Goal: Information Seeking & Learning: Learn about a topic

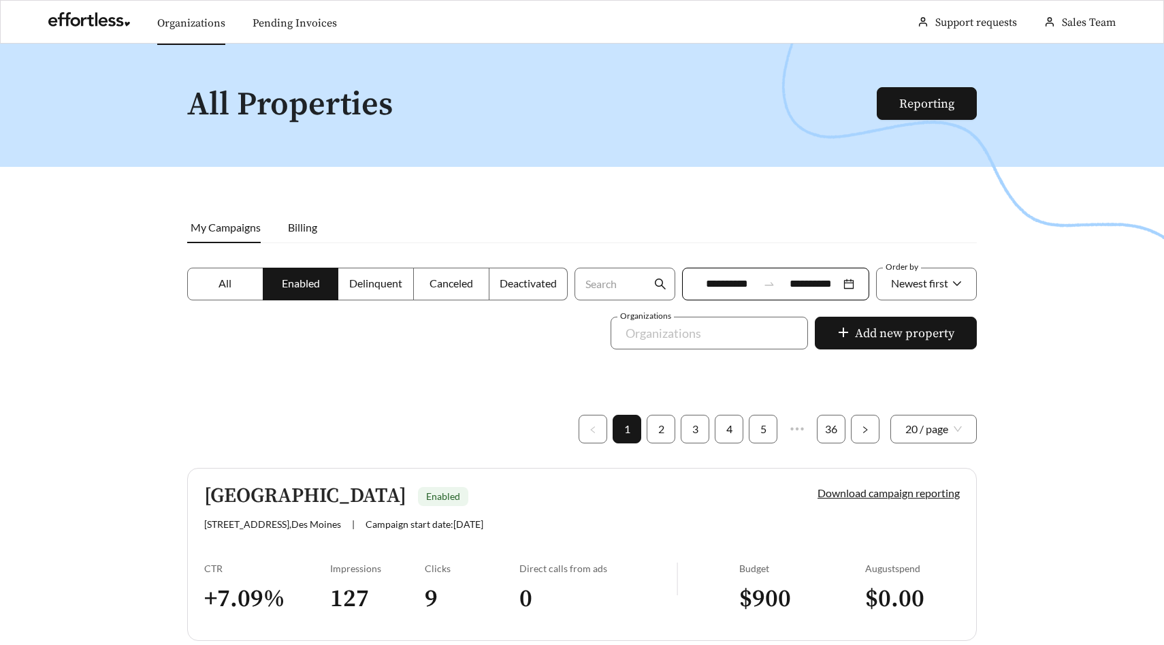
click at [202, 25] on link "Organizations" at bounding box center [191, 23] width 68 height 14
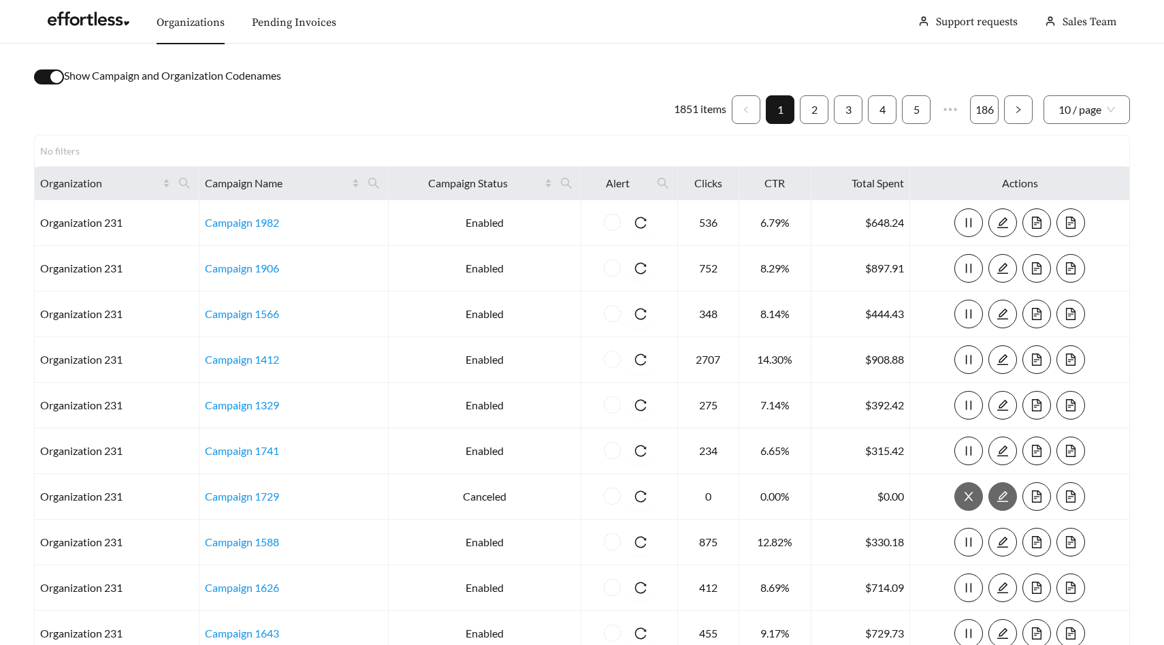
click at [53, 77] on div "button" at bounding box center [56, 77] width 12 height 12
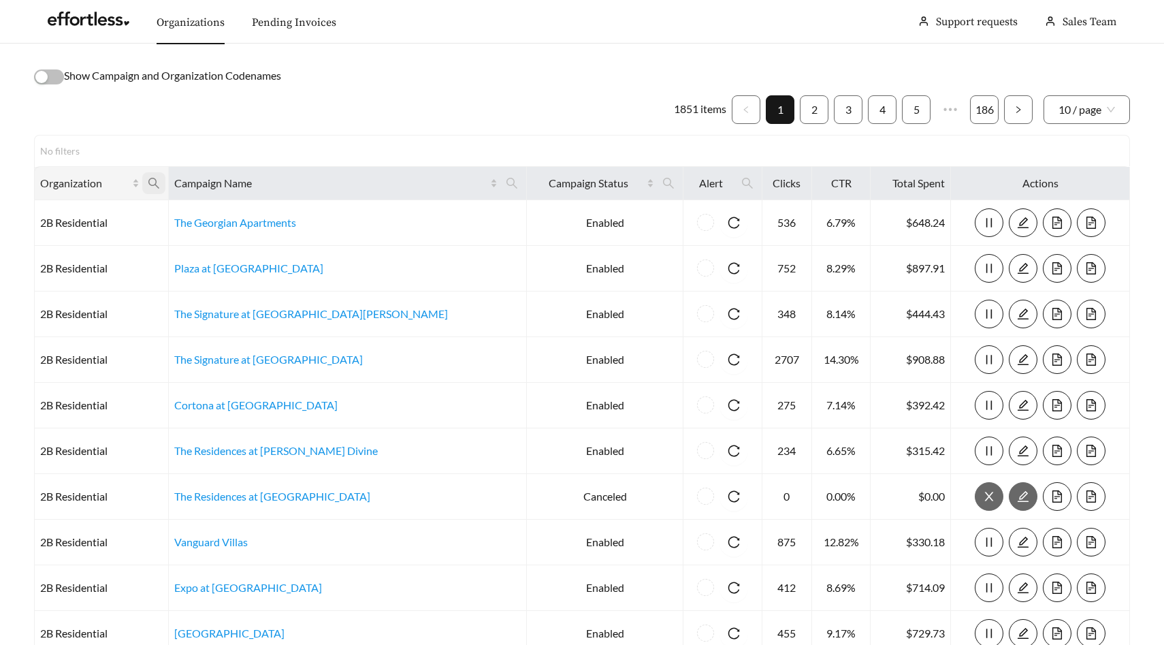
click at [165, 178] on span at bounding box center [153, 183] width 23 height 22
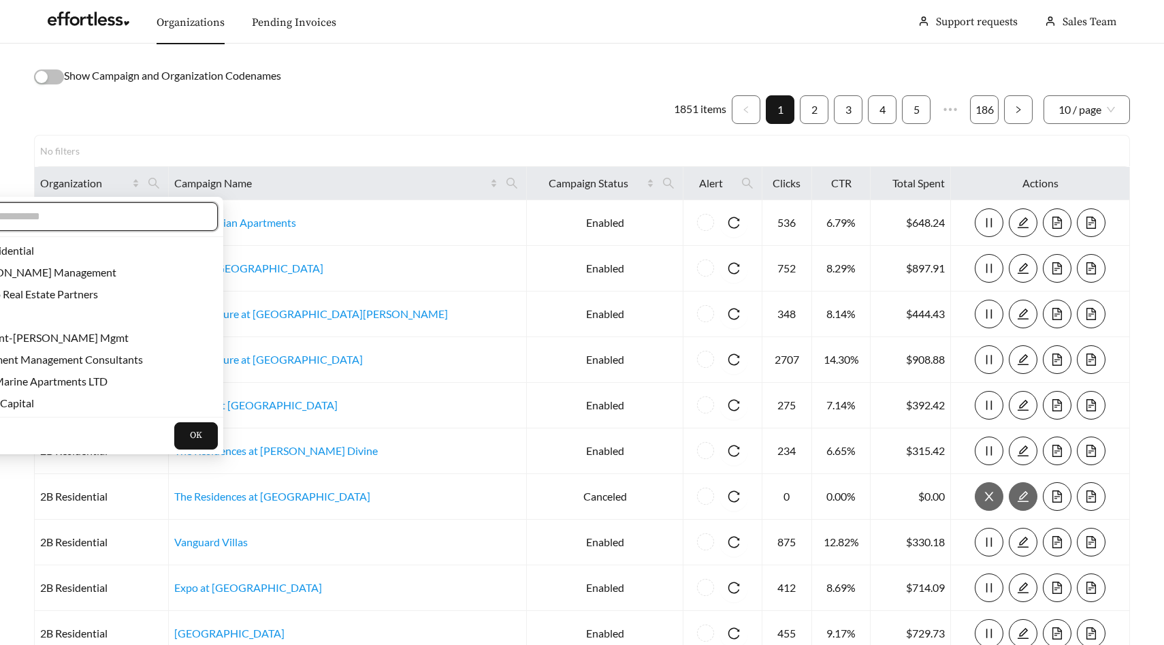
click at [148, 219] on input "text" at bounding box center [85, 216] width 233 height 16
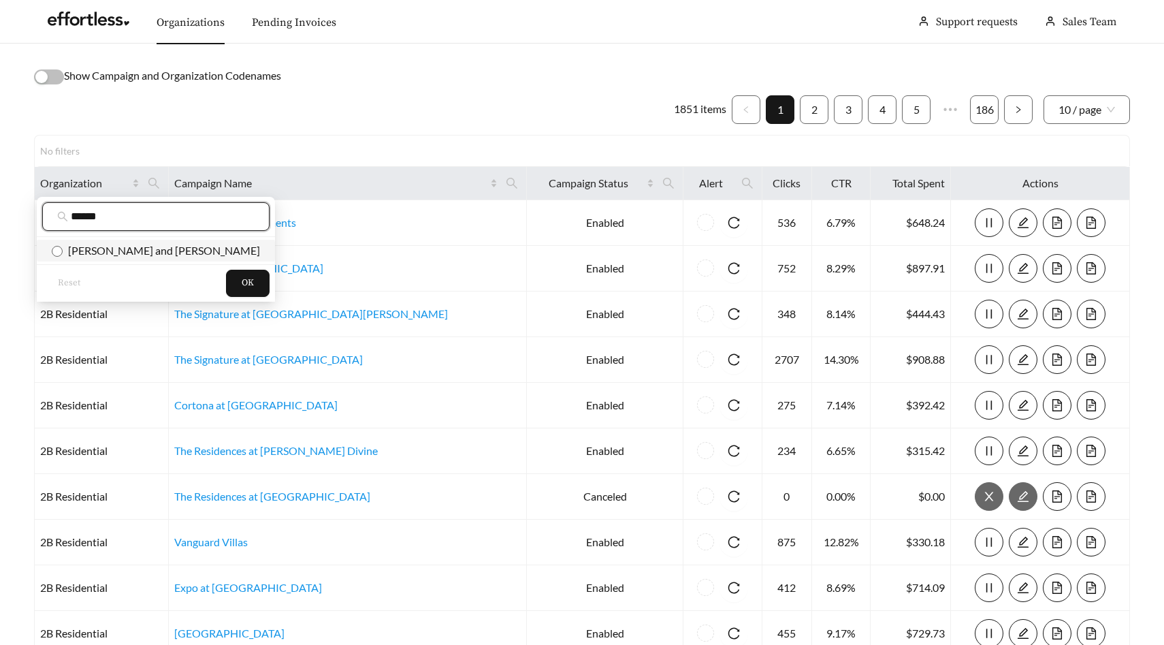
type input "******"
click at [128, 248] on span "Flaherty and Collins" at bounding box center [161, 250] width 197 height 13
click at [242, 277] on span "OK" at bounding box center [248, 283] width 12 height 14
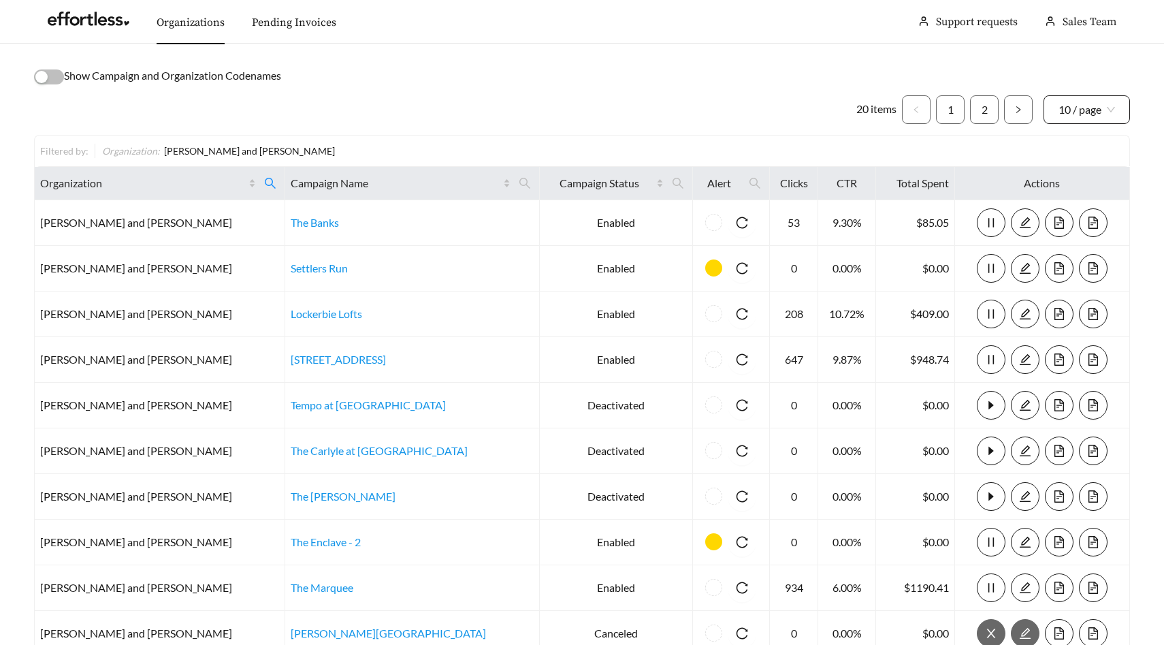
click at [1113, 116] on span "10 / page" at bounding box center [1087, 109] width 57 height 27
click at [1084, 184] on div "50 / page" at bounding box center [1087, 183] width 57 height 15
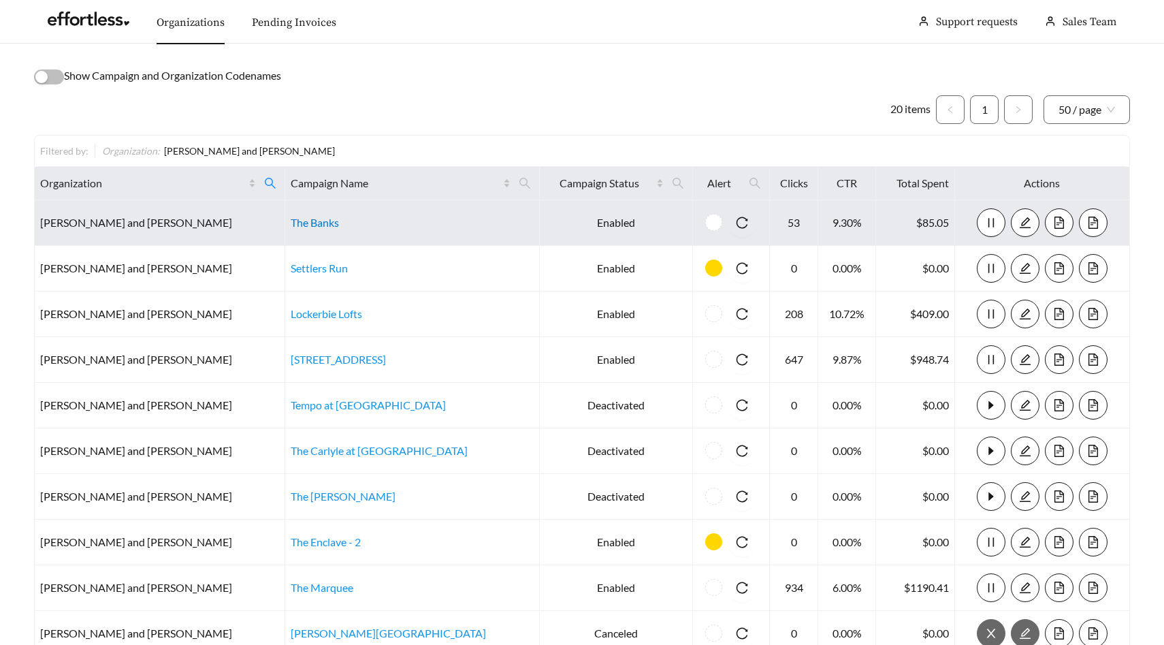
click at [291, 223] on link "The Banks" at bounding box center [315, 222] width 48 height 13
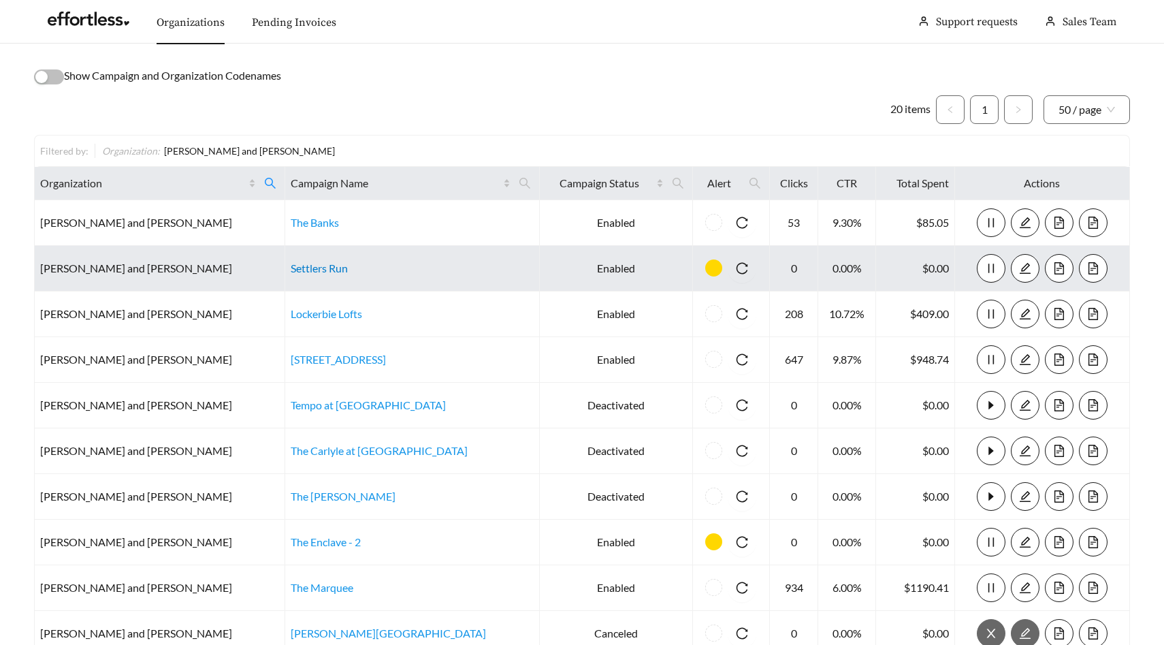
click at [291, 266] on link "Settlers Run" at bounding box center [319, 267] width 57 height 13
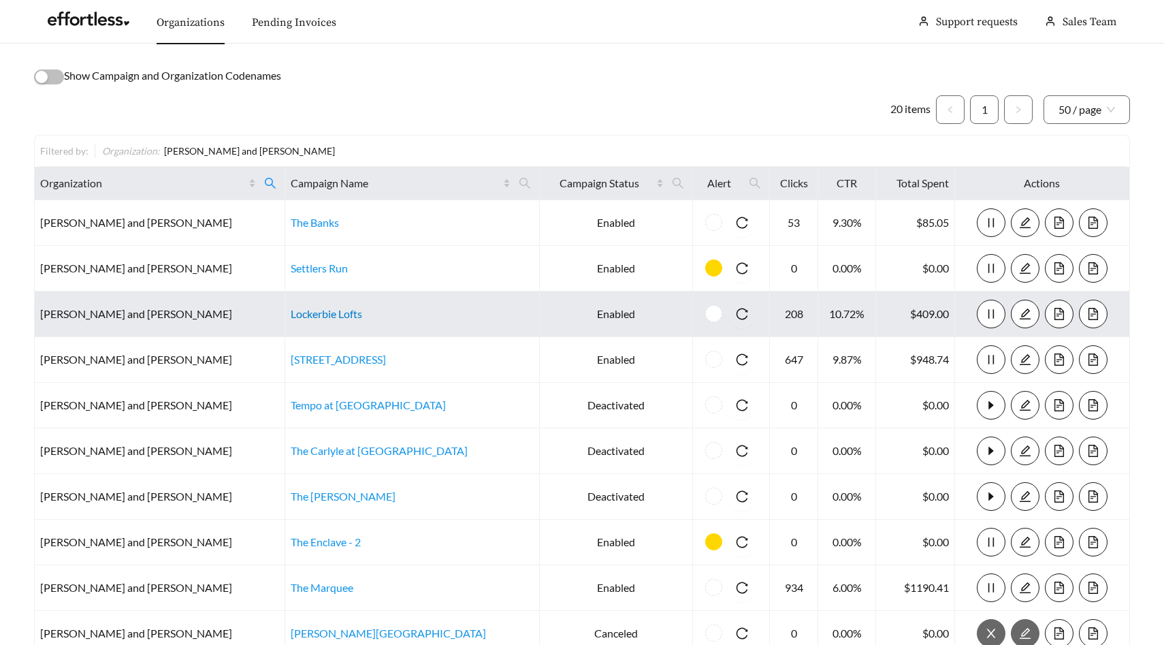
click at [291, 313] on link "Lockerbie Lofts" at bounding box center [326, 313] width 71 height 13
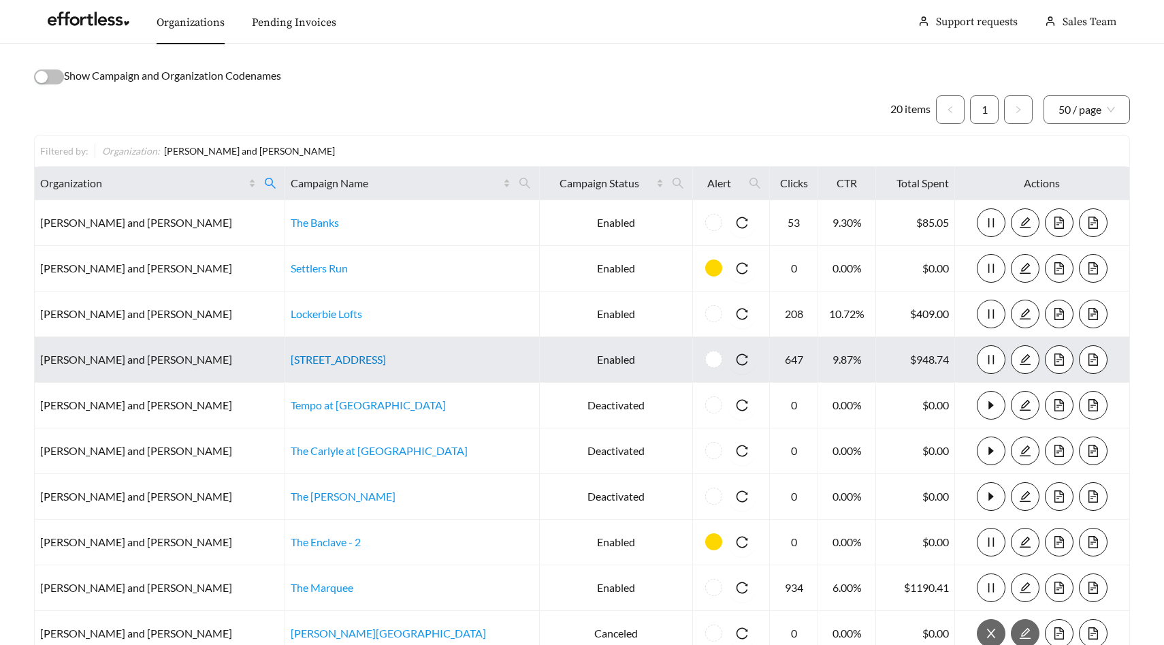
click at [291, 361] on link "360 Market Square - 2" at bounding box center [338, 359] width 95 height 13
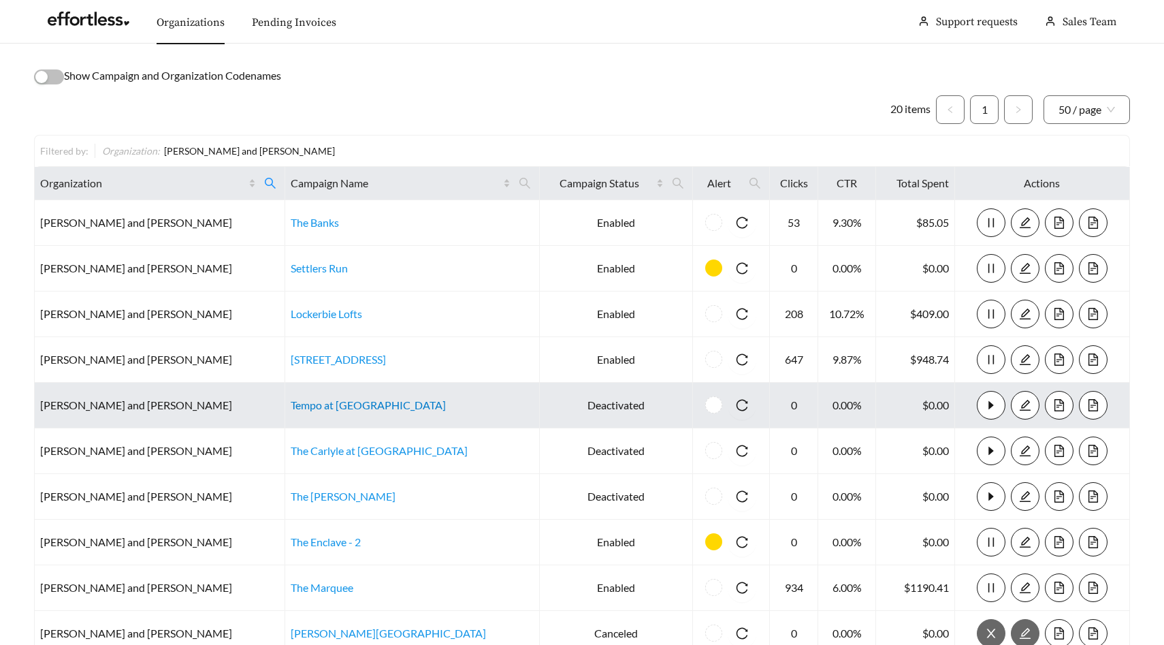
click at [291, 405] on link "Tempo at Grand Park" at bounding box center [368, 404] width 155 height 13
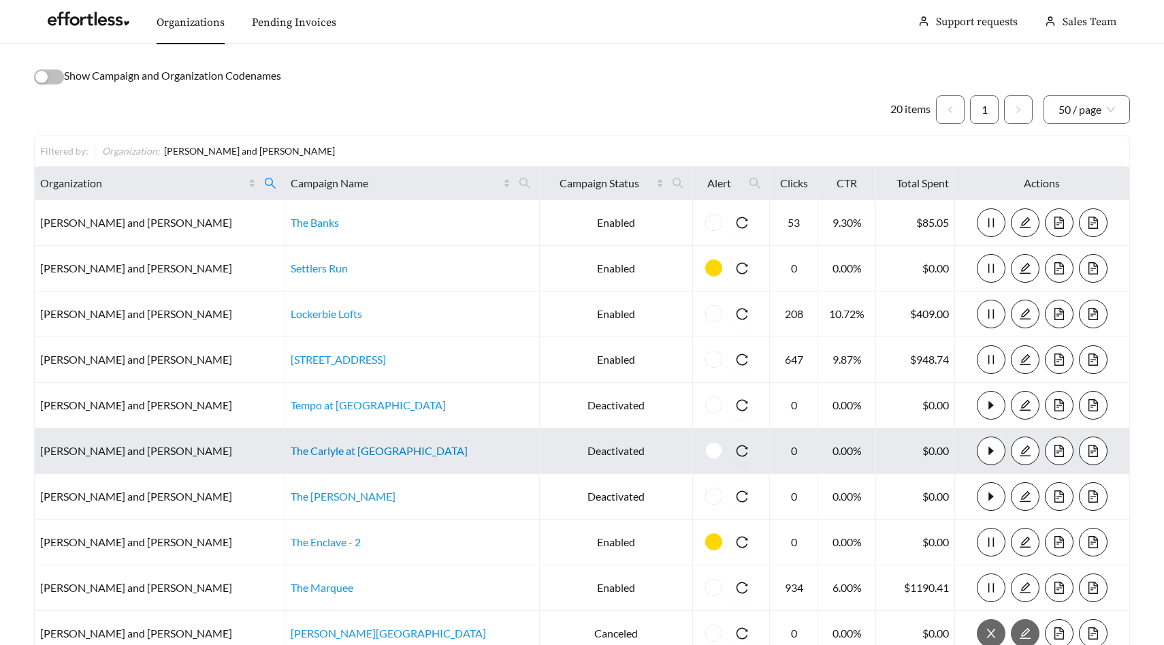
click at [291, 446] on link "The Carlyle at Chatham Hills" at bounding box center [379, 450] width 177 height 13
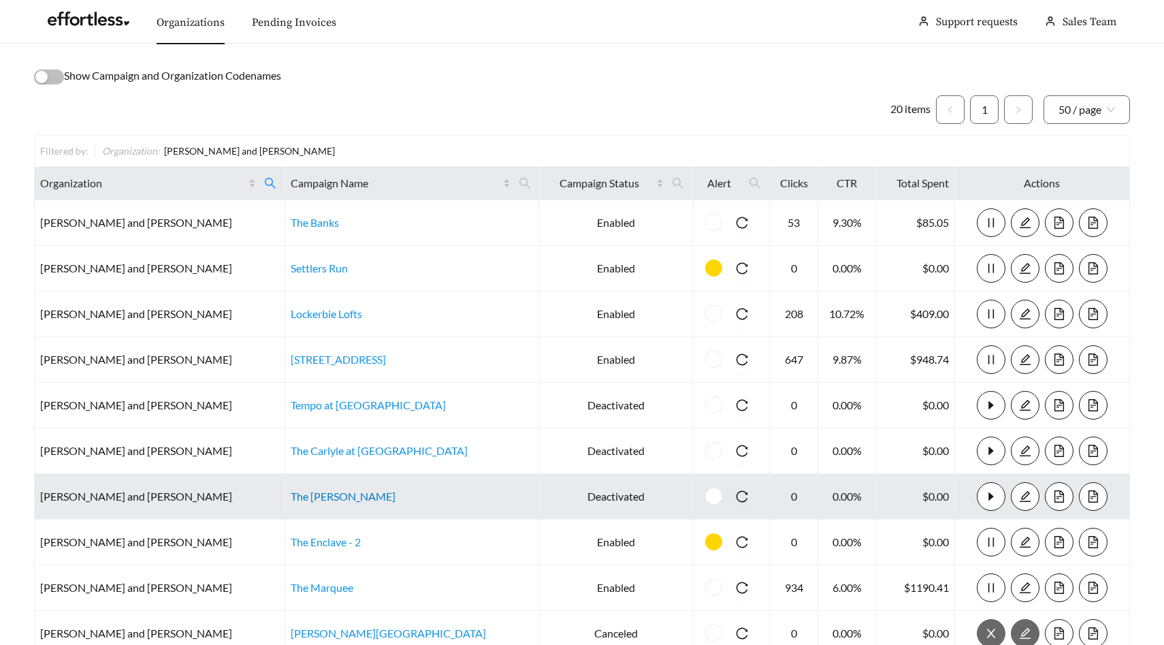
click at [291, 495] on link "The Taylor" at bounding box center [343, 495] width 105 height 13
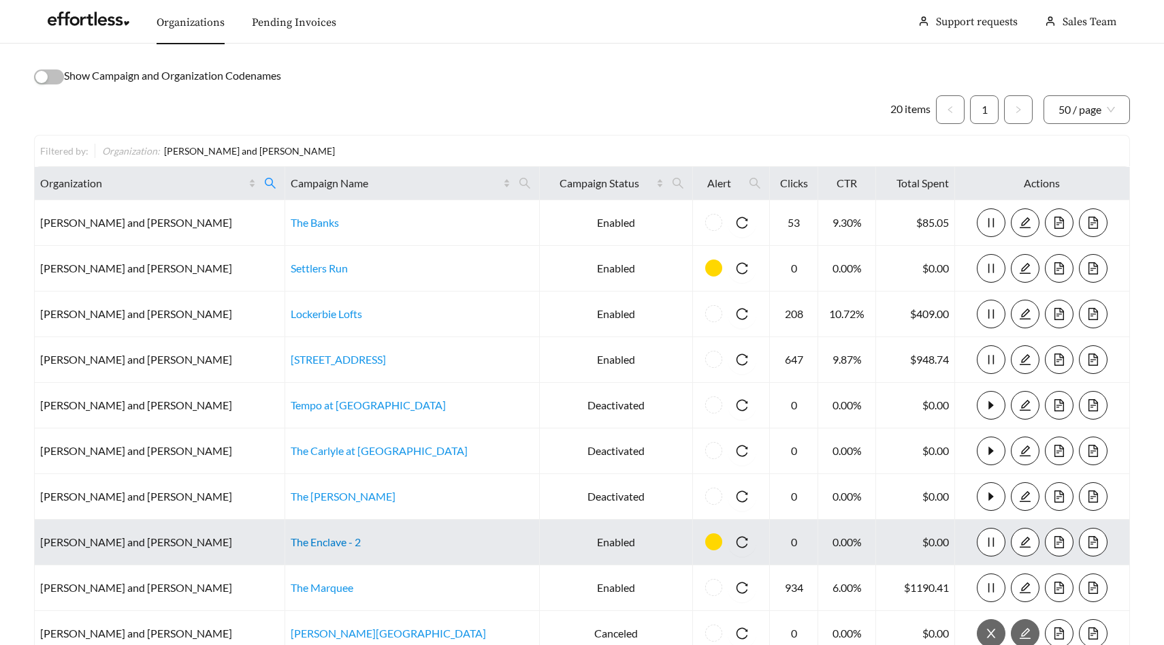
click at [291, 541] on link "The Enclave - 2" at bounding box center [326, 541] width 70 height 13
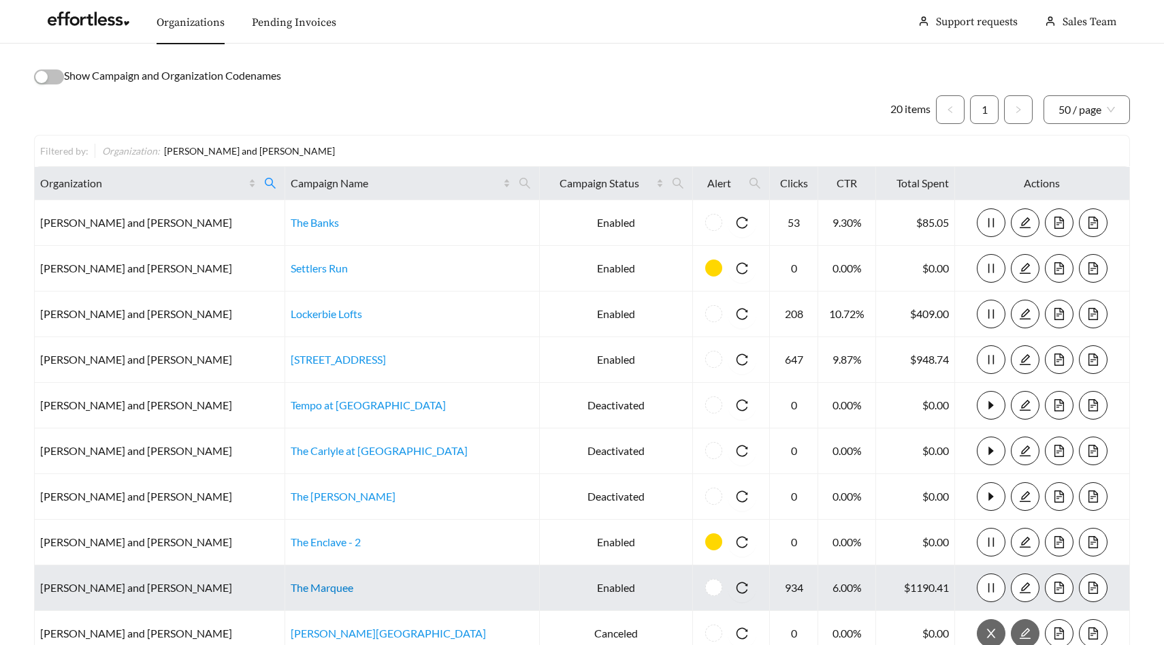
click at [291, 591] on link "The Marquee" at bounding box center [322, 587] width 63 height 13
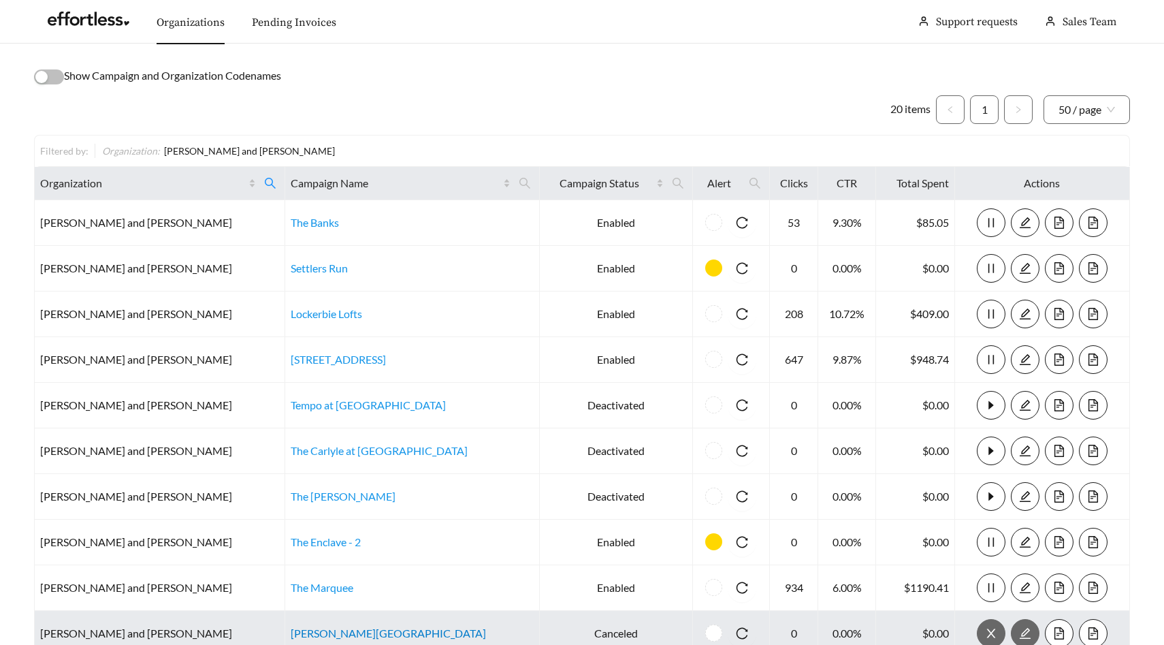
click at [291, 630] on link "McDowell Point Apartments" at bounding box center [388, 632] width 195 height 13
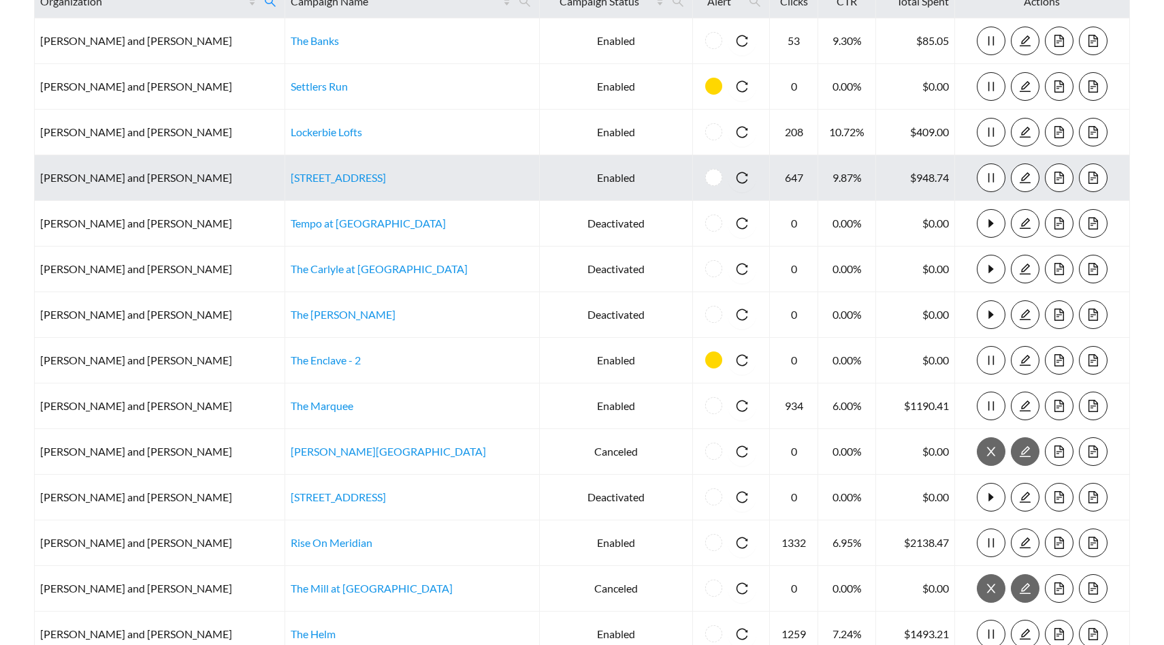
scroll to position [240, 0]
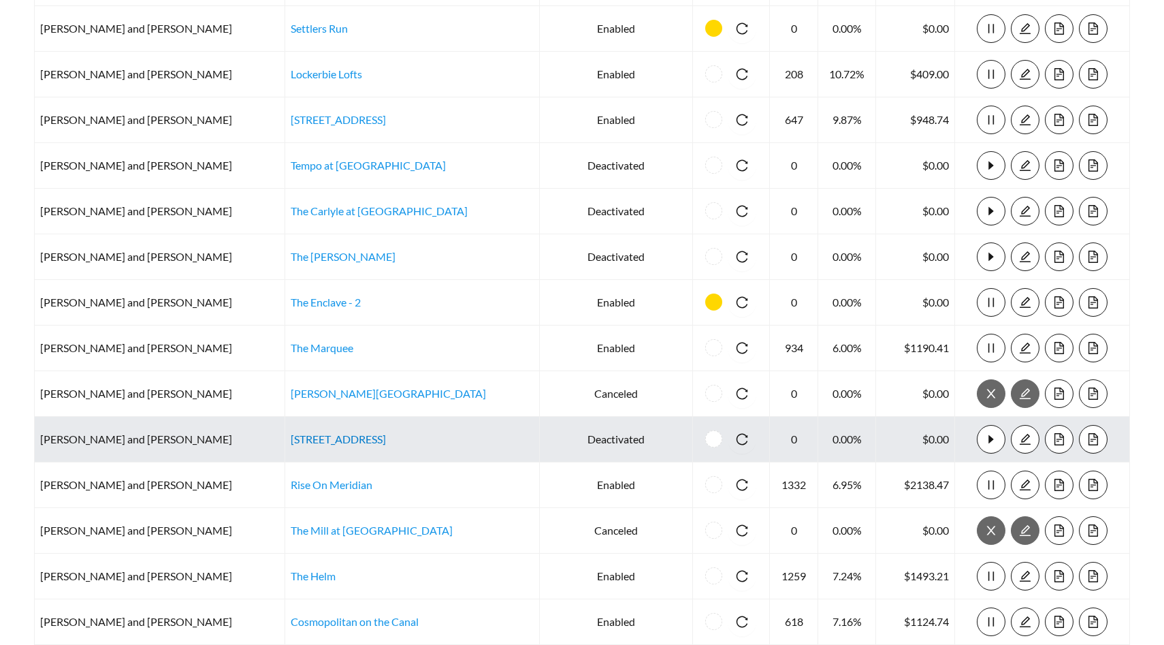
click at [291, 440] on link "360 Market Square" at bounding box center [338, 438] width 95 height 13
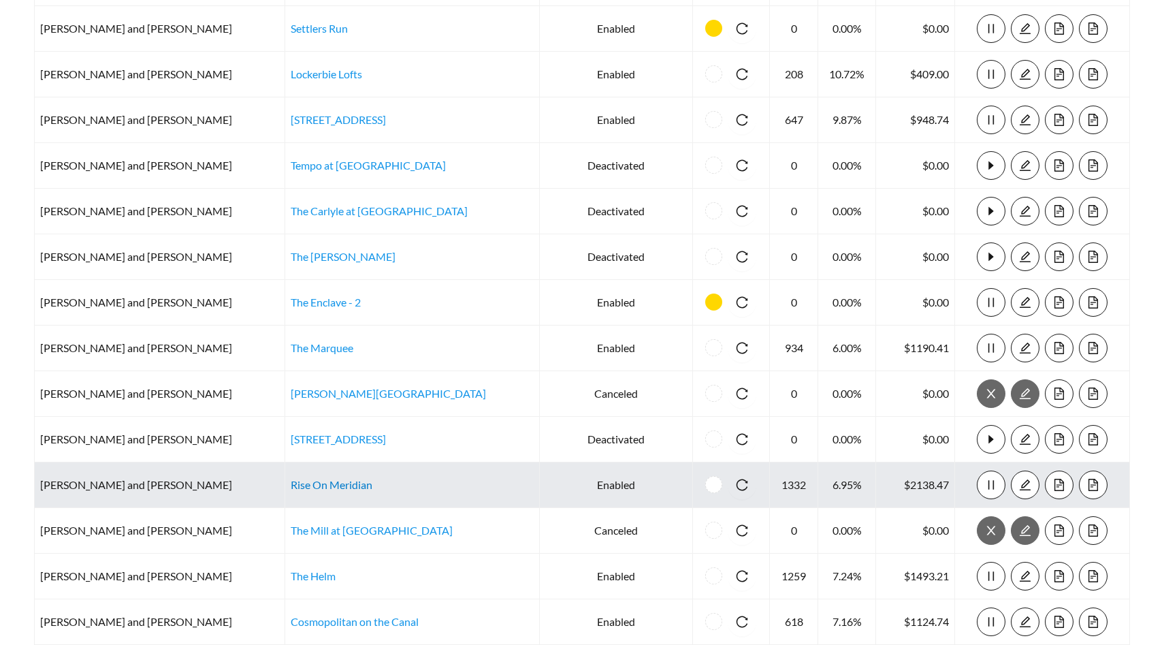
click at [291, 482] on link "Rise On Meridian" at bounding box center [332, 484] width 82 height 13
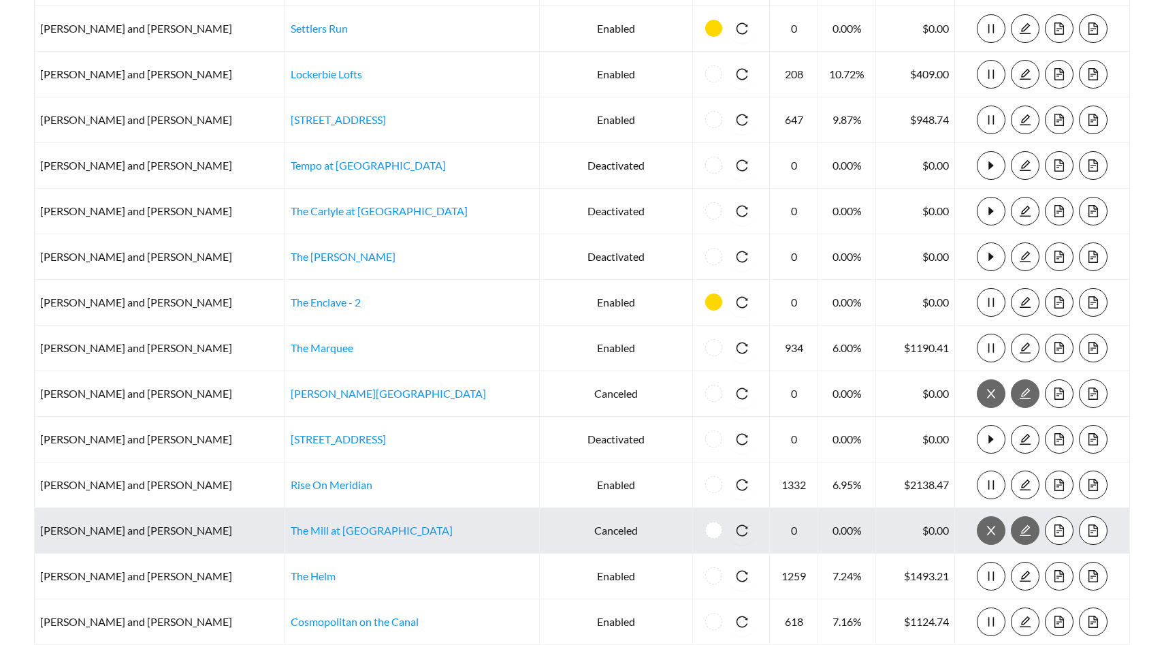
click at [285, 537] on td "The Mill at Ironworks Plaza" at bounding box center [412, 531] width 255 height 46
click at [291, 528] on link "The Mill at Ironworks Plaza" at bounding box center [372, 529] width 162 height 13
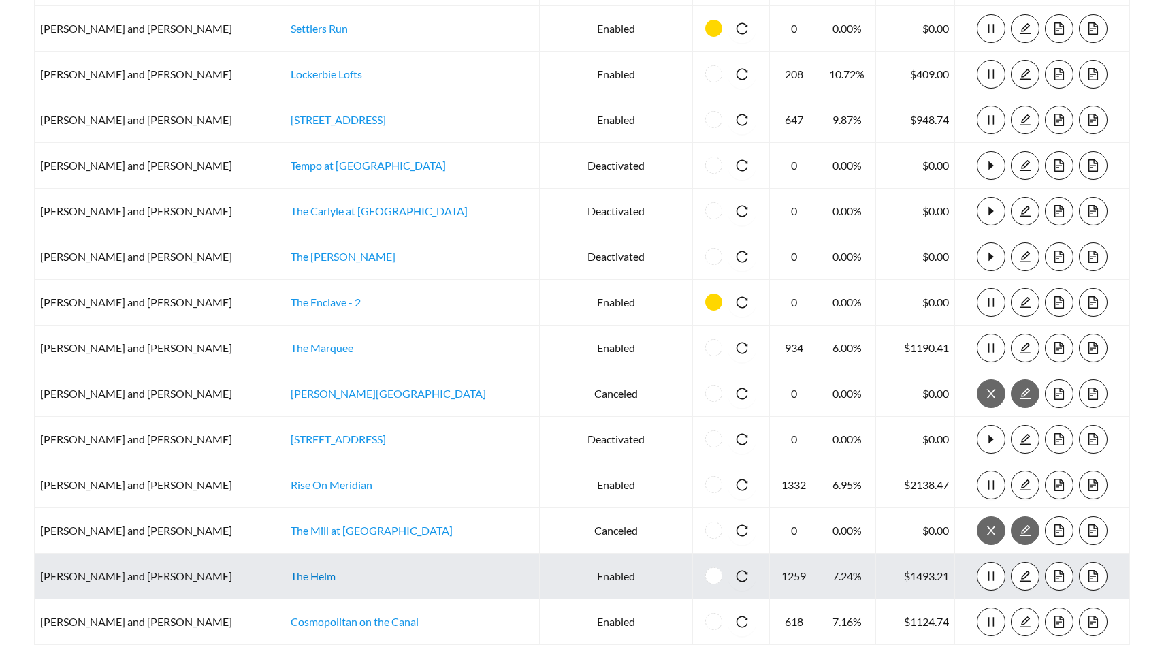
click at [291, 577] on link "The Helm" at bounding box center [313, 575] width 45 height 13
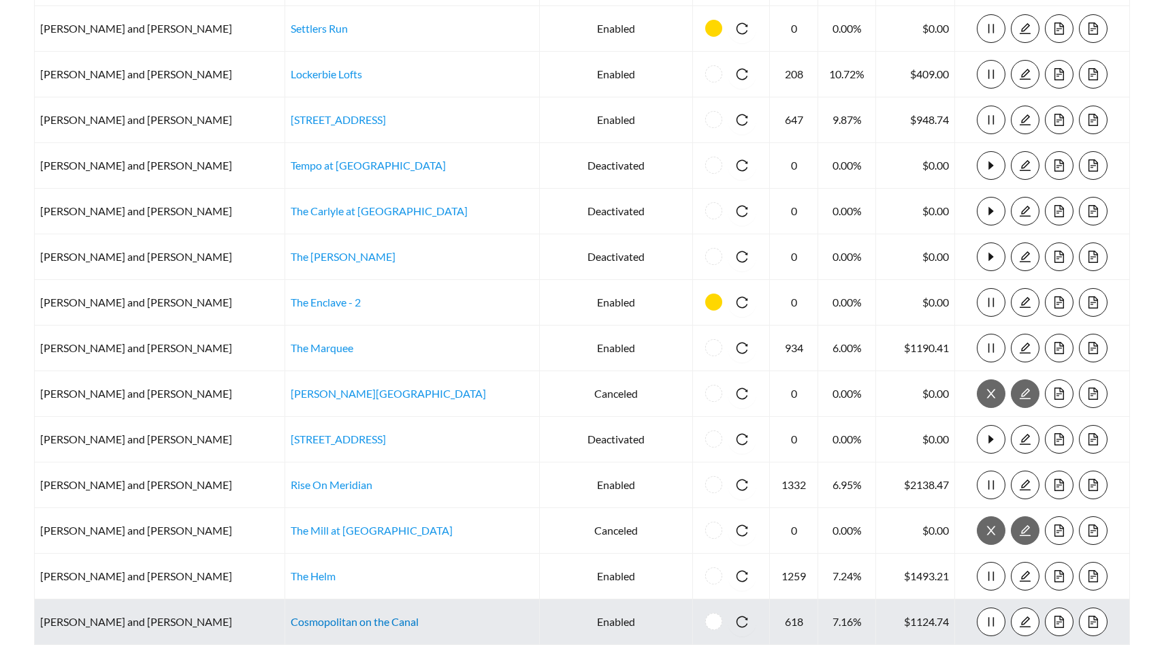
click at [291, 619] on link "Cosmopolitan on the Canal" at bounding box center [355, 621] width 128 height 13
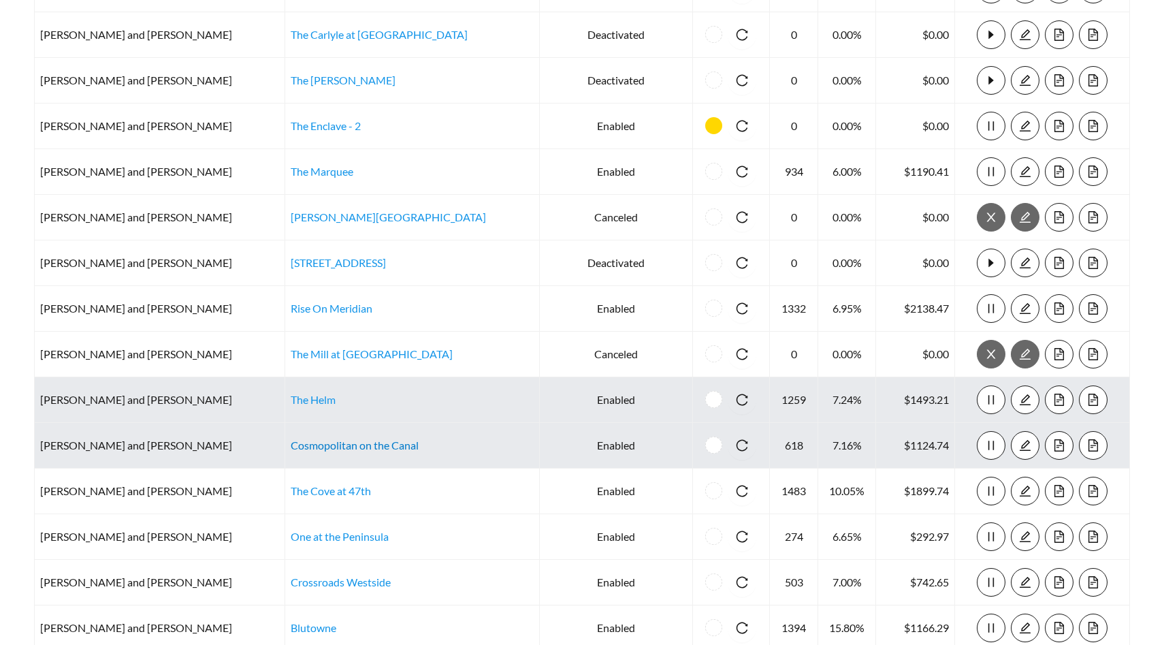
scroll to position [425, 0]
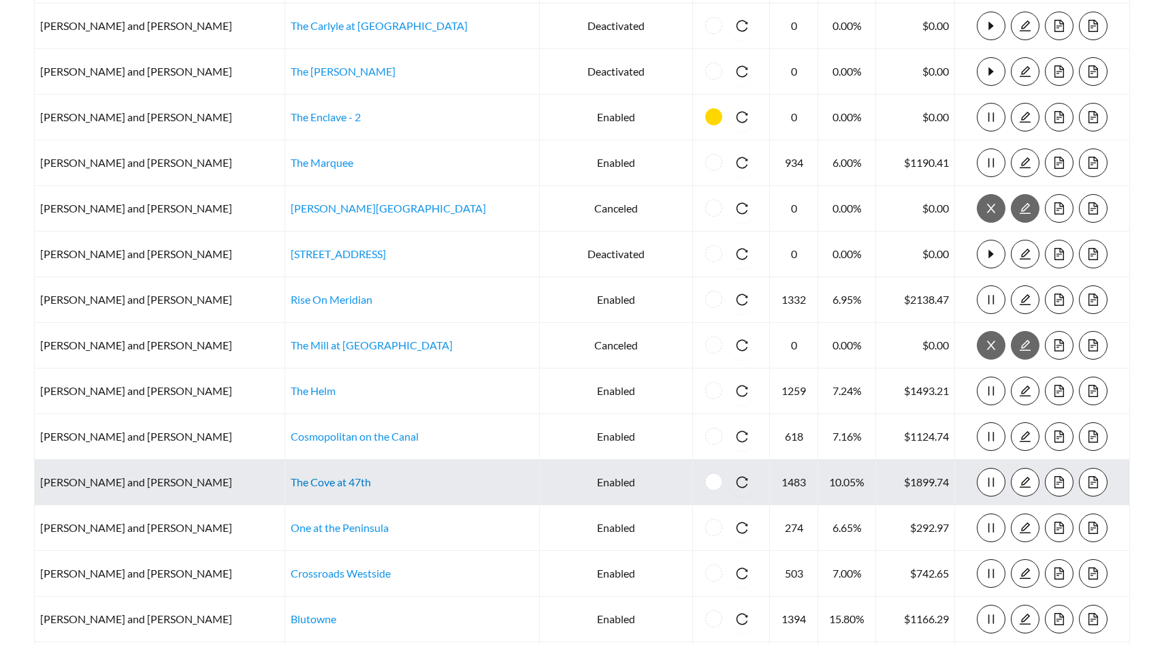
click at [291, 481] on link "The Cove at 47th" at bounding box center [331, 481] width 80 height 13
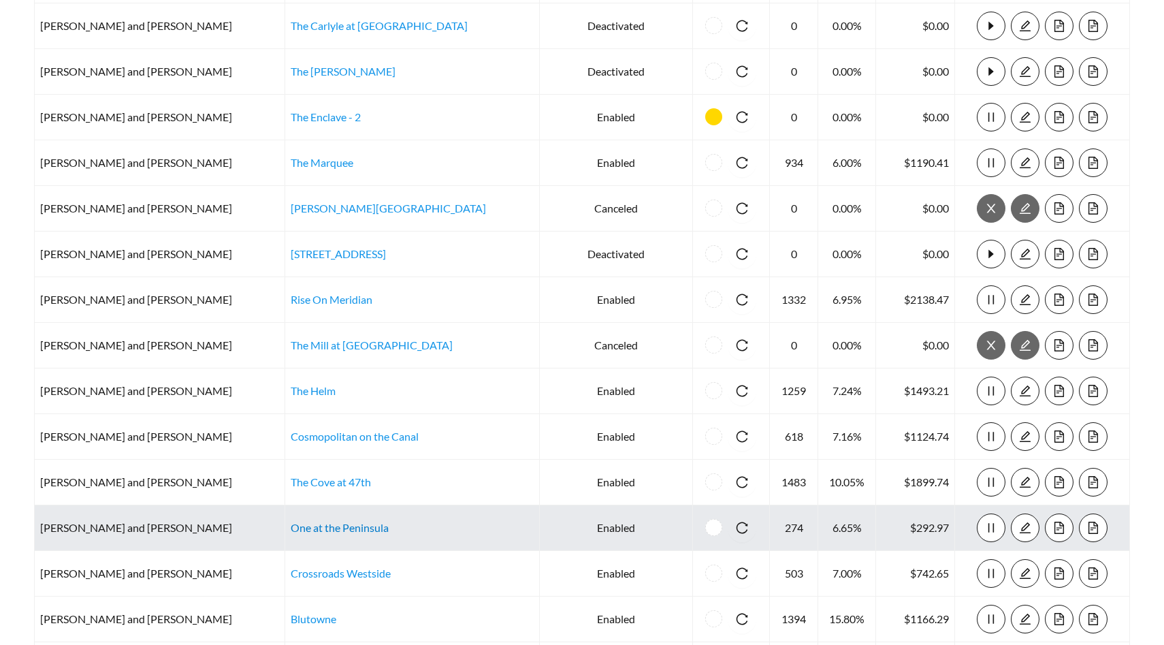
click at [291, 528] on link "One at the Peninsula" at bounding box center [340, 527] width 98 height 13
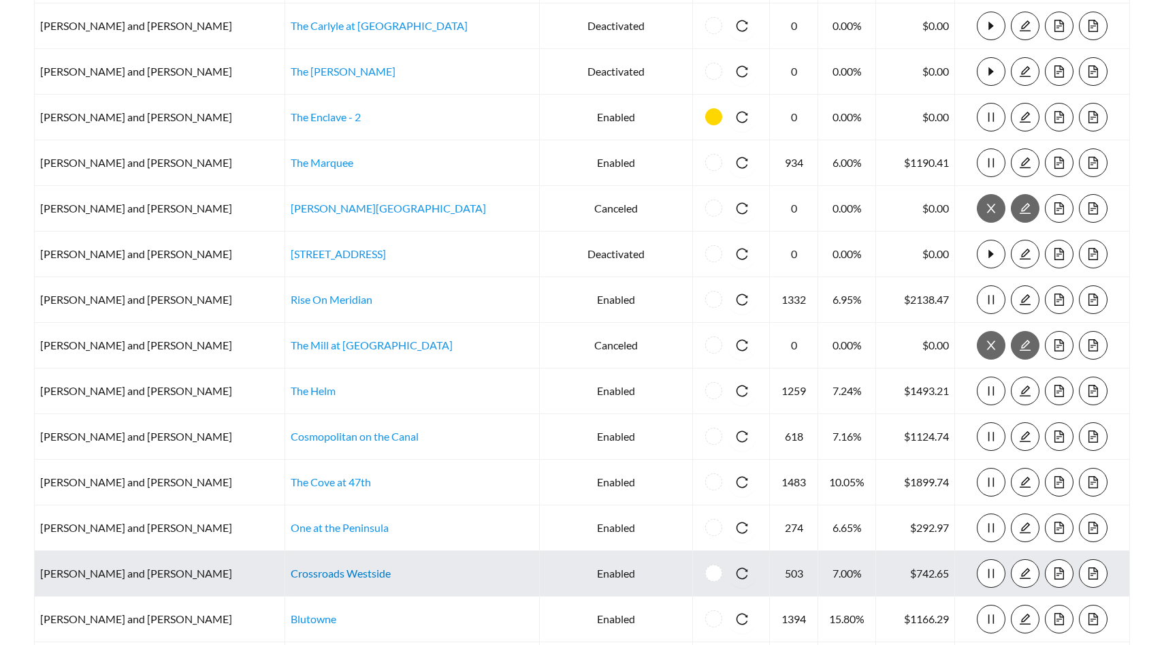
click at [291, 573] on link "Crossroads Westside" at bounding box center [341, 572] width 100 height 13
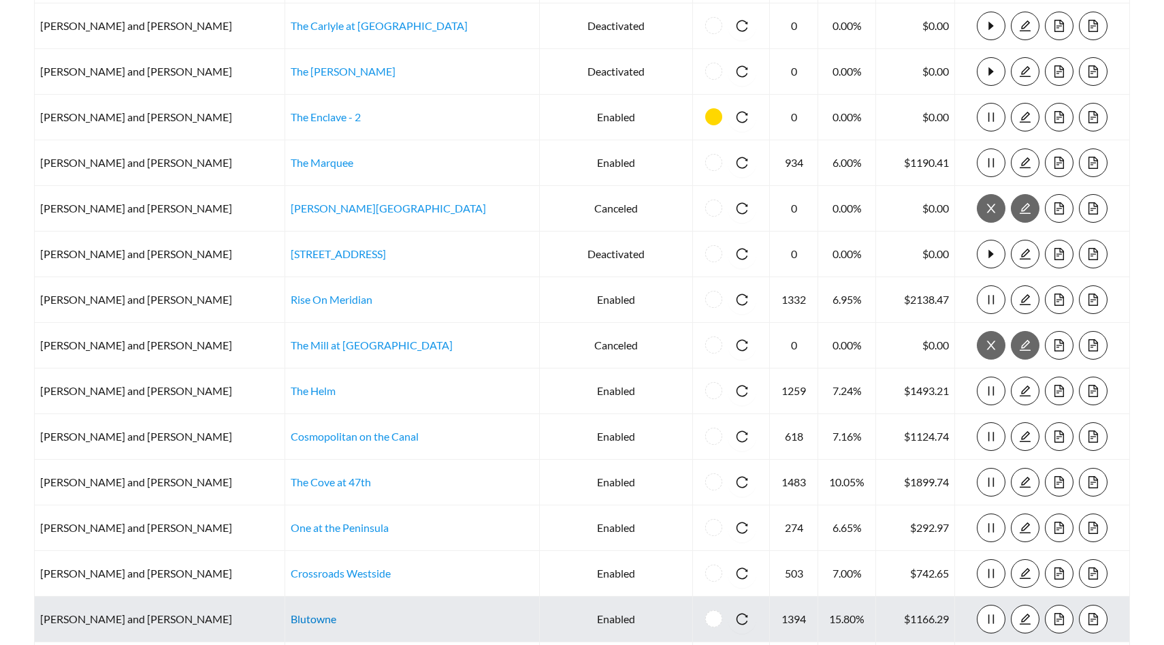
click at [291, 612] on link "Blutowne" at bounding box center [314, 618] width 46 height 13
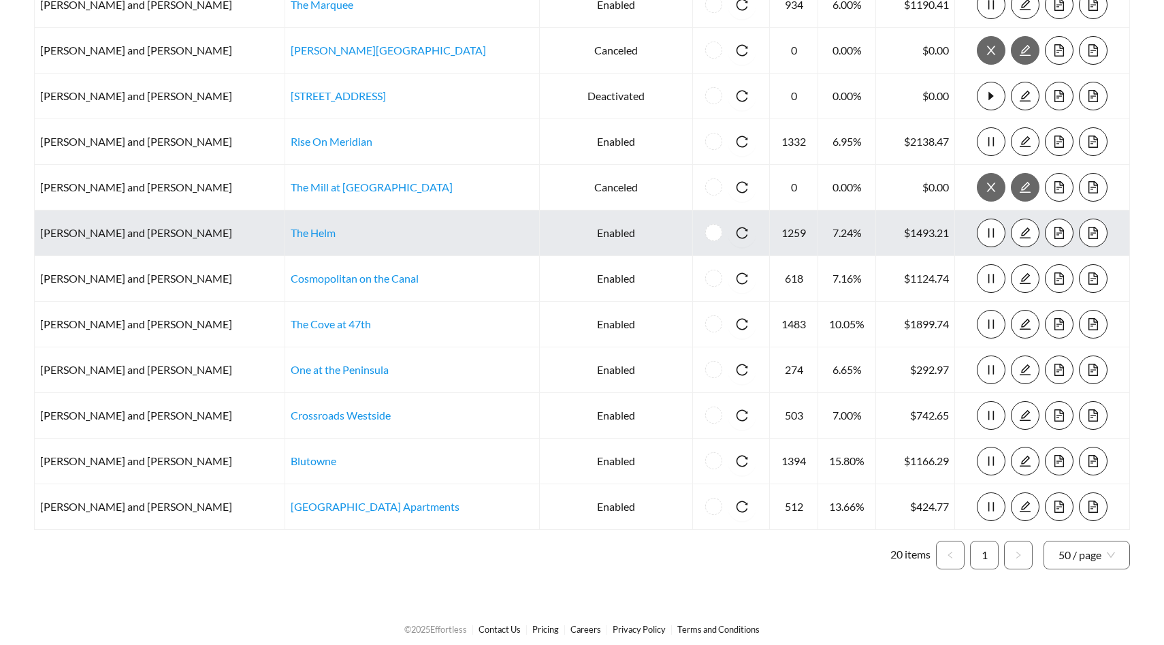
scroll to position [591, 0]
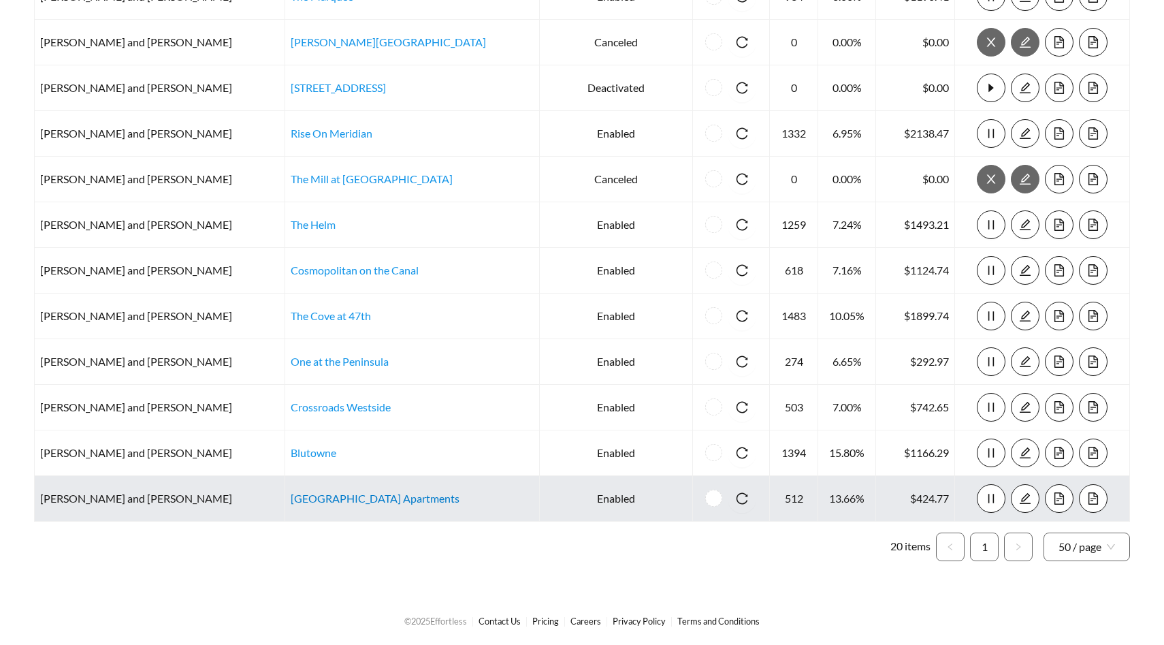
click at [291, 496] on link "Castle Point Apartments" at bounding box center [375, 497] width 169 height 13
